Goal: Information Seeking & Learning: Find specific fact

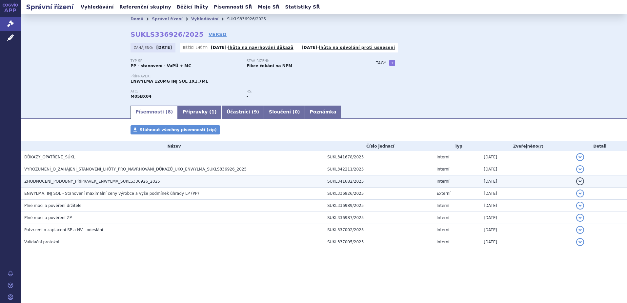
click at [70, 181] on span "ZHODNOCENÍ_PODOBNÝ_PŘÍPRAVEK_ENWYLMA_SUKLS336926_2025" at bounding box center [92, 181] width 136 height 5
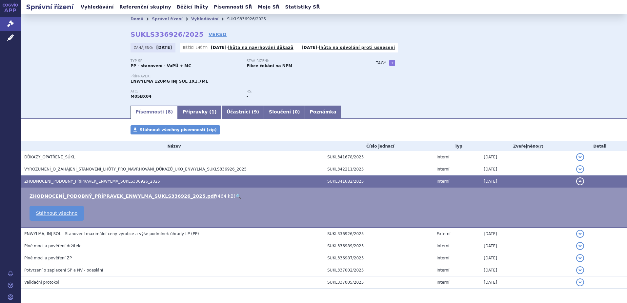
click at [235, 195] on link "🔍" at bounding box center [238, 195] width 6 height 5
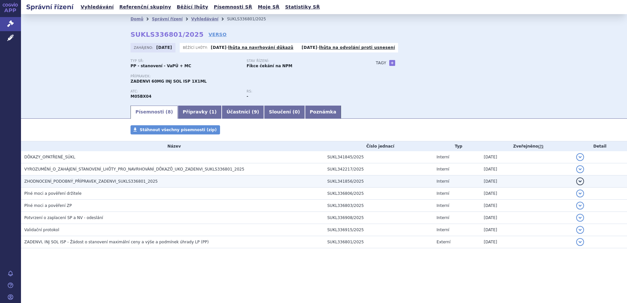
click at [139, 180] on span "ZHODNOCENÍ_PODOBNÝ_PŘÍPRAVEK_ZADENVI_SUKLS336801_2025" at bounding box center [90, 181] width 133 height 5
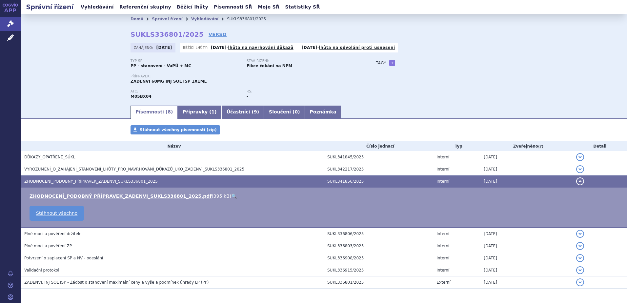
click at [231, 194] on link "🔍" at bounding box center [234, 195] width 6 height 5
drag, startPoint x: 146, startPoint y: 95, endPoint x: 129, endPoint y: 96, distance: 17.1
click at [131, 96] on div "ATC: M05BX04" at bounding box center [189, 95] width 116 height 10
copy strong "M05BX04"
click at [191, 18] on link "Vyhledávání" at bounding box center [204, 19] width 27 height 5
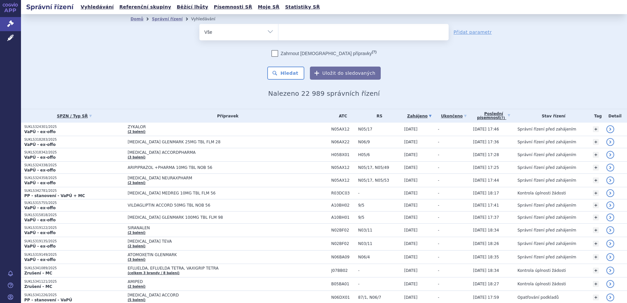
click at [305, 33] on ul at bounding box center [363, 31] width 170 height 14
click at [278, 33] on select at bounding box center [278, 32] width 0 height 16
paste input "M05BX04"
type input "M05BX04"
select select "M05BX04"
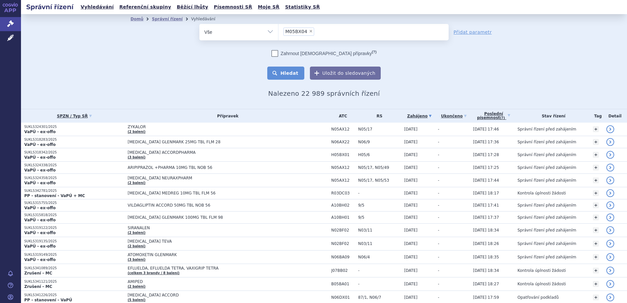
click at [284, 72] on button "Hledat" at bounding box center [285, 73] width 37 height 13
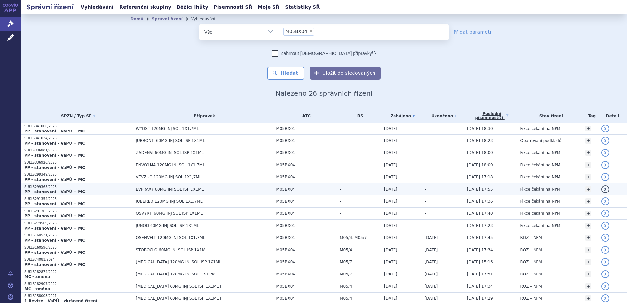
click at [162, 187] on span "EVFRAXY 60MG INJ SOL ISP 1X1ML" at bounding box center [204, 189] width 137 height 5
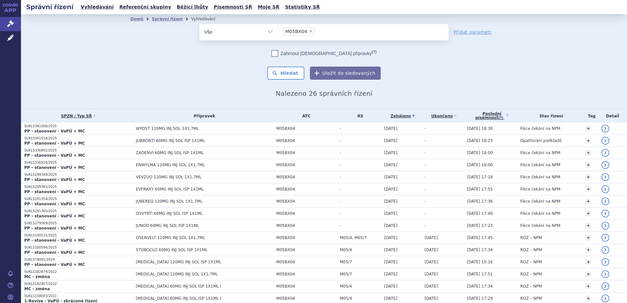
click at [495, 58] on div "odstranit Vše Spisová značka Typ SŘ" at bounding box center [324, 52] width 387 height 56
click at [538, 53] on div "Domů Správní řízení Vyhledávání Vyhledávání ve správních řízeních odstranit Vše…" at bounding box center [324, 61] width 606 height 95
